Goal: Transaction & Acquisition: Download file/media

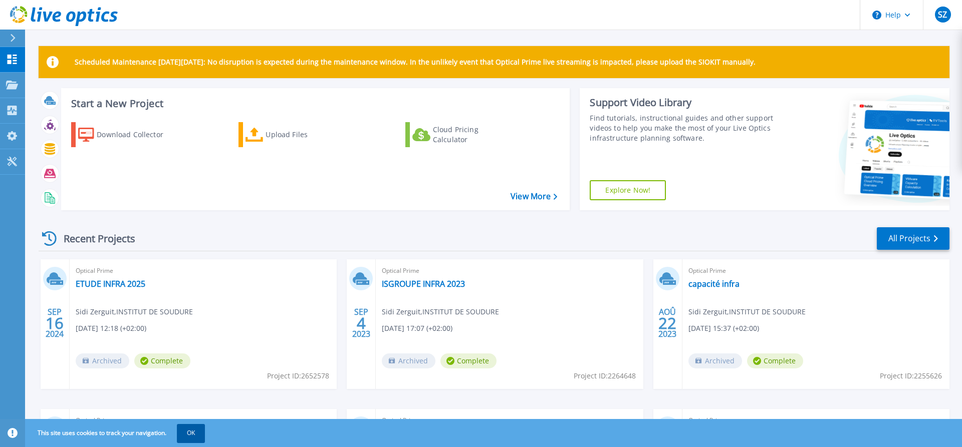
click at [182, 430] on button "OK" at bounding box center [191, 433] width 28 height 18
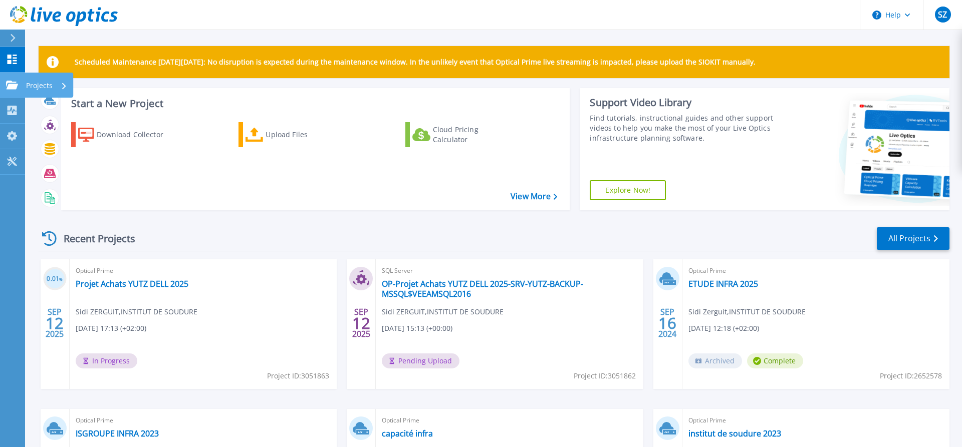
click at [14, 86] on icon at bounding box center [12, 85] width 12 height 9
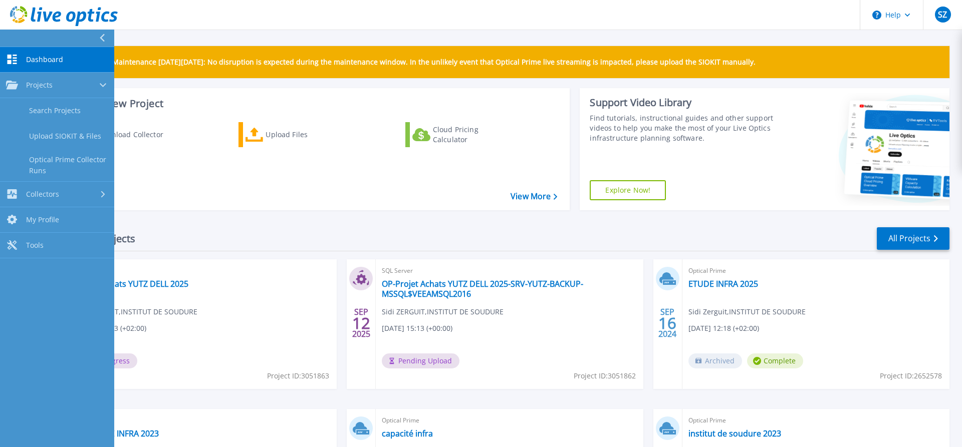
click at [381, 231] on div "Recent Projects All Projects" at bounding box center [494, 238] width 911 height 25
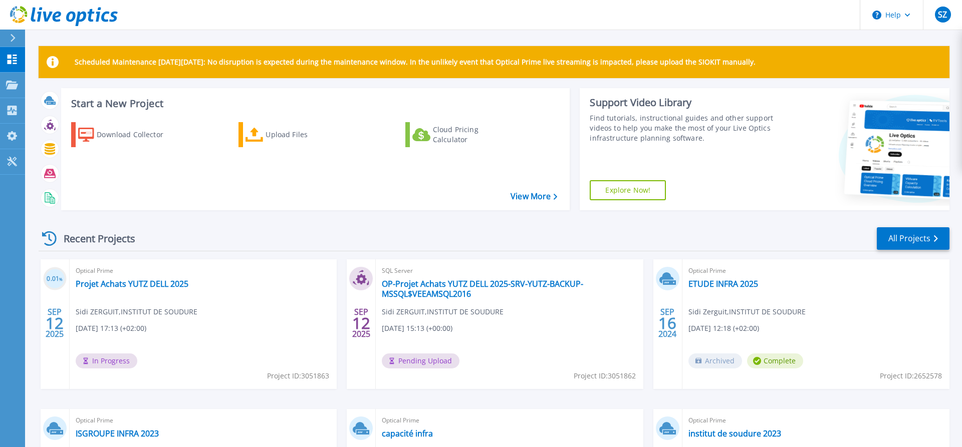
drag, startPoint x: 823, startPoint y: 266, endPoint x: 817, endPoint y: 280, distance: 14.6
click at [897, 238] on link "All Projects" at bounding box center [913, 238] width 73 height 23
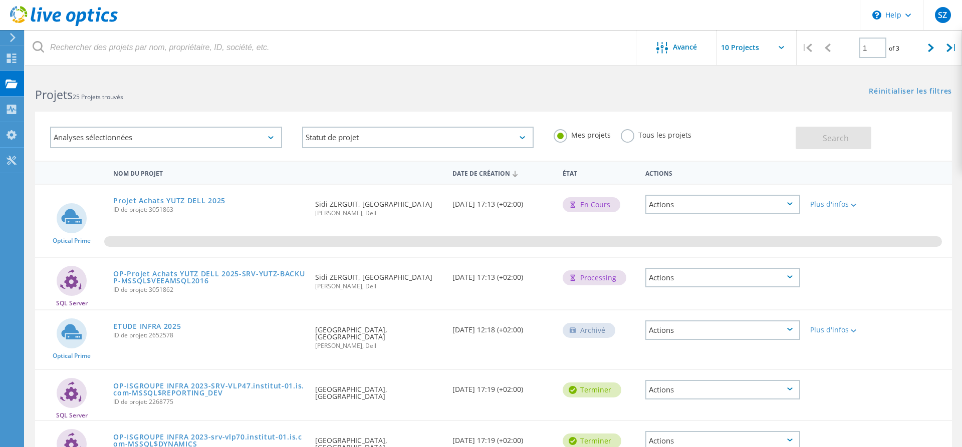
click at [15, 37] on use at bounding box center [13, 37] width 6 height 9
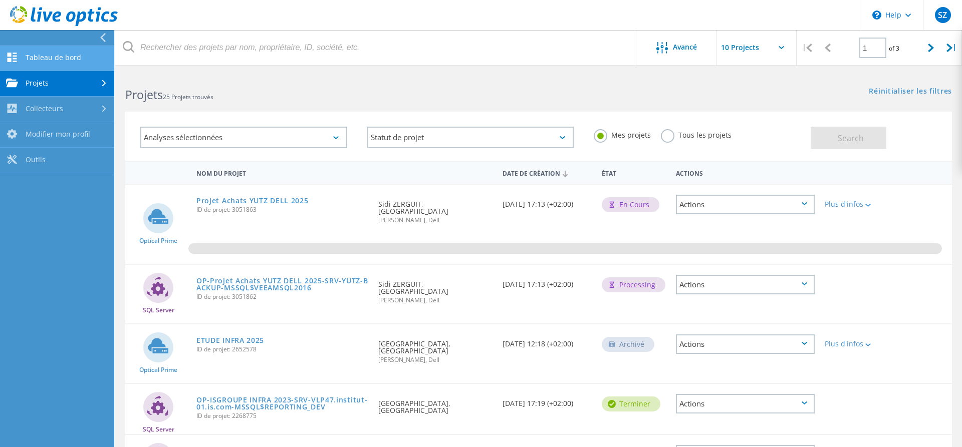
click at [38, 62] on link "Tableau de bord" at bounding box center [57, 59] width 114 height 26
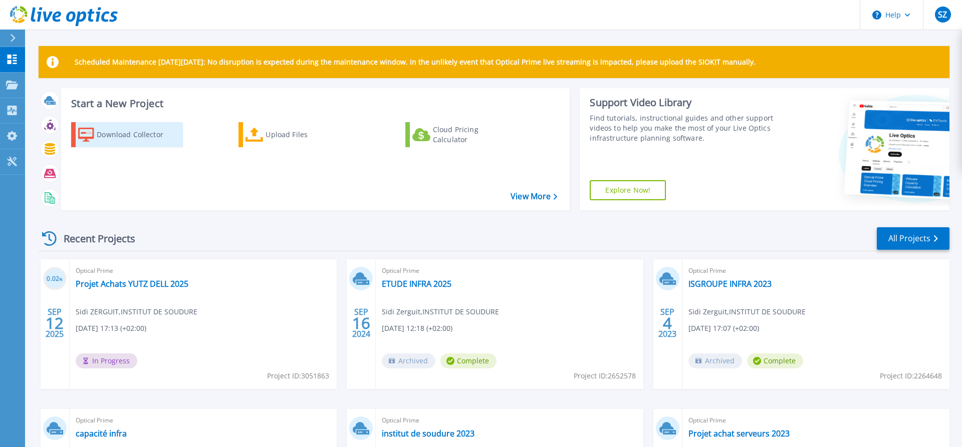
click at [117, 137] on div "Download Collector" at bounding box center [137, 135] width 80 height 20
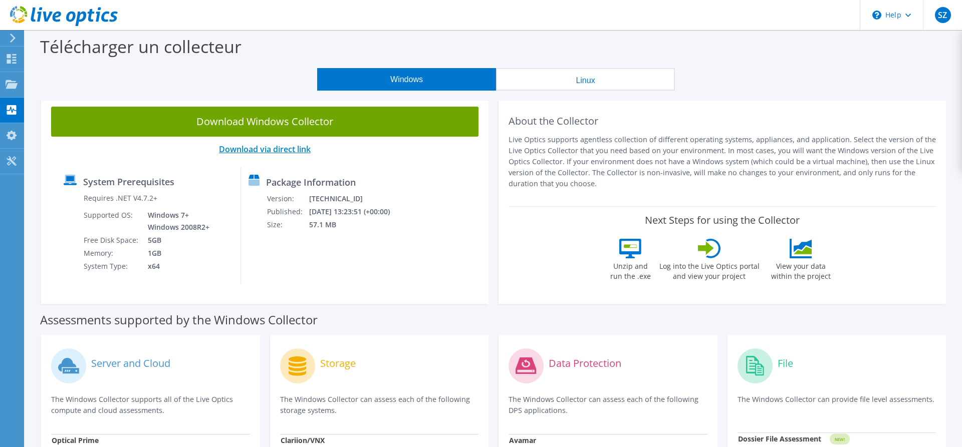
click at [244, 150] on link "Download via direct link" at bounding box center [265, 149] width 92 height 11
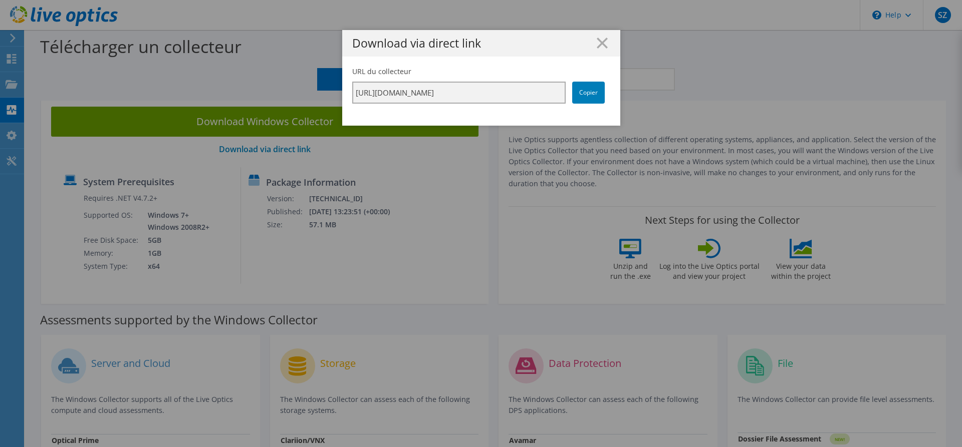
click at [434, 96] on input "[URL][DOMAIN_NAME]" at bounding box center [458, 93] width 213 height 22
click at [601, 45] on line at bounding box center [602, 43] width 10 height 10
